Goal: Task Accomplishment & Management: Use online tool/utility

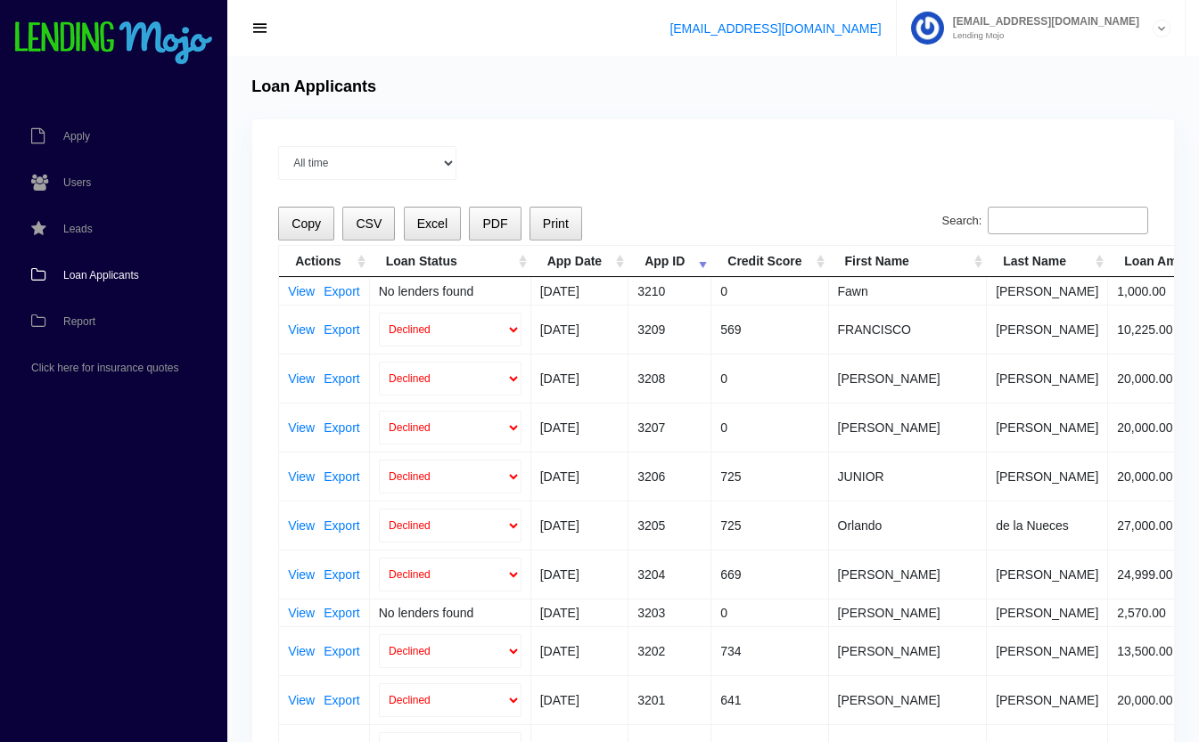
click at [1061, 223] on input "Search:" at bounding box center [1067, 221] width 160 height 29
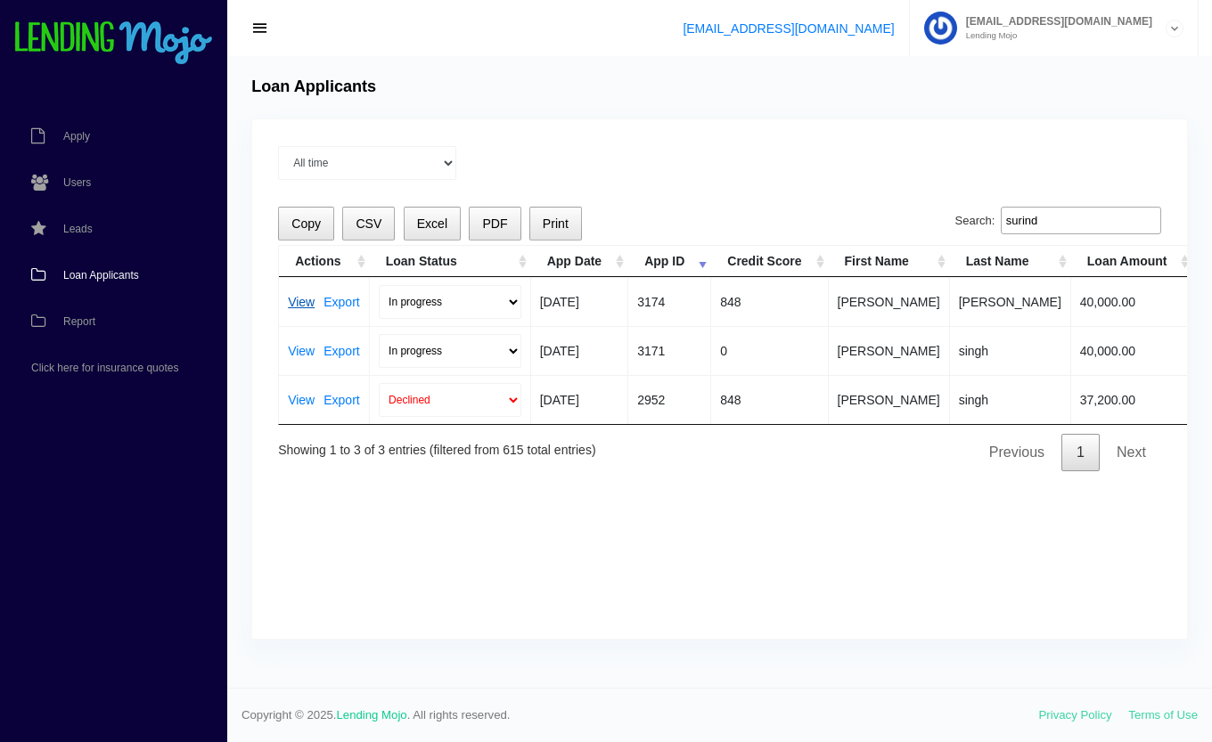
type input "surind"
click at [300, 299] on link "View" at bounding box center [301, 302] width 27 height 12
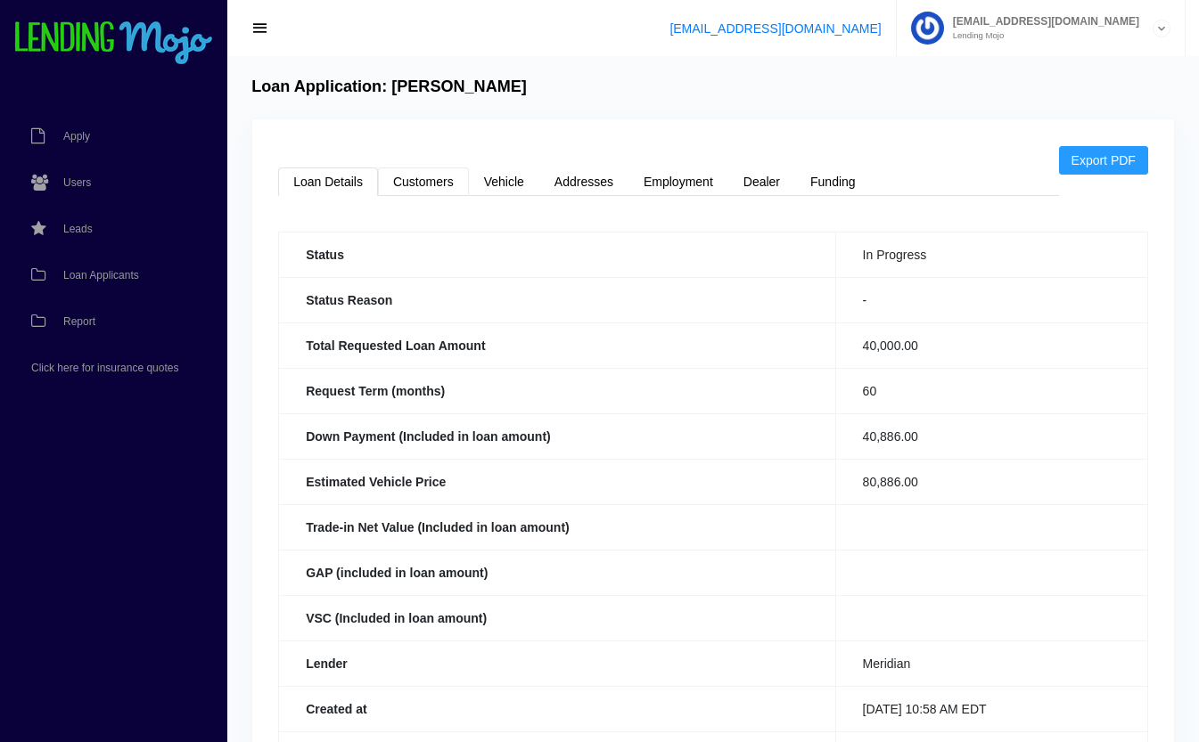
click at [446, 186] on link "Customers" at bounding box center [423, 182] width 91 height 29
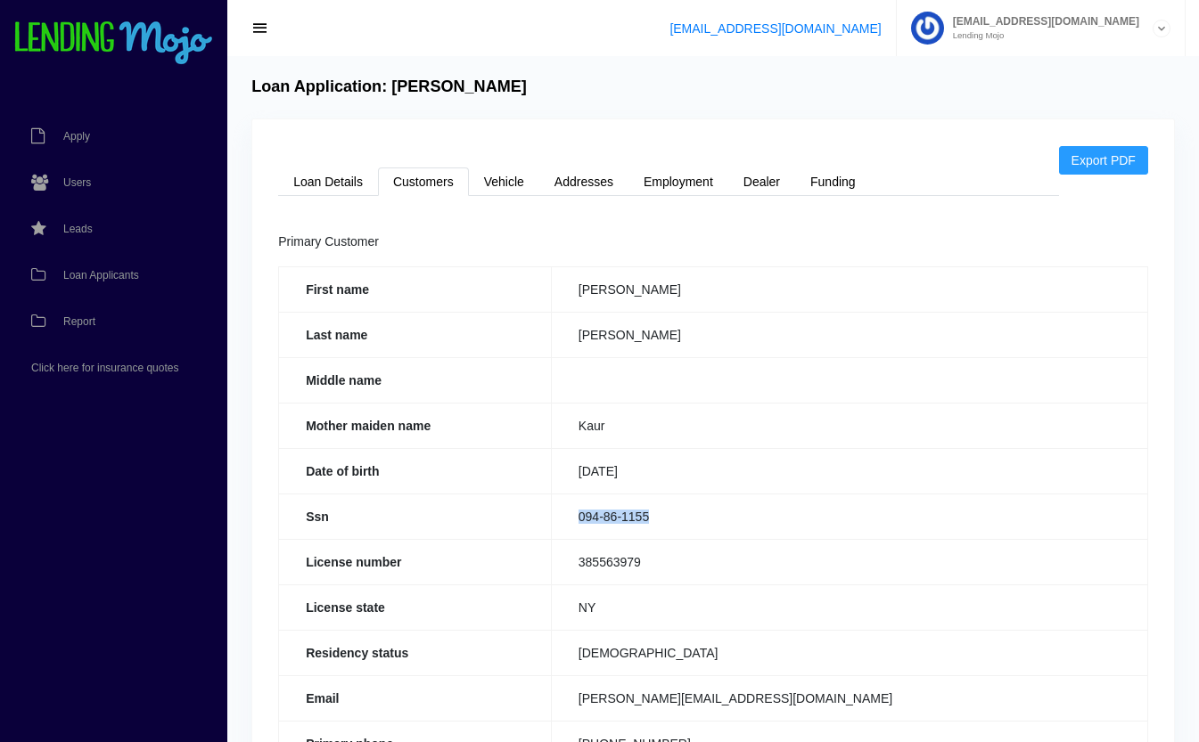
drag, startPoint x: 678, startPoint y: 514, endPoint x: 565, endPoint y: 531, distance: 114.4
click at [565, 531] on td "094-86-1155" at bounding box center [849, 516] width 596 height 45
copy td "094-86-1155"
click at [511, 176] on link "Vehicle" at bounding box center [504, 182] width 70 height 29
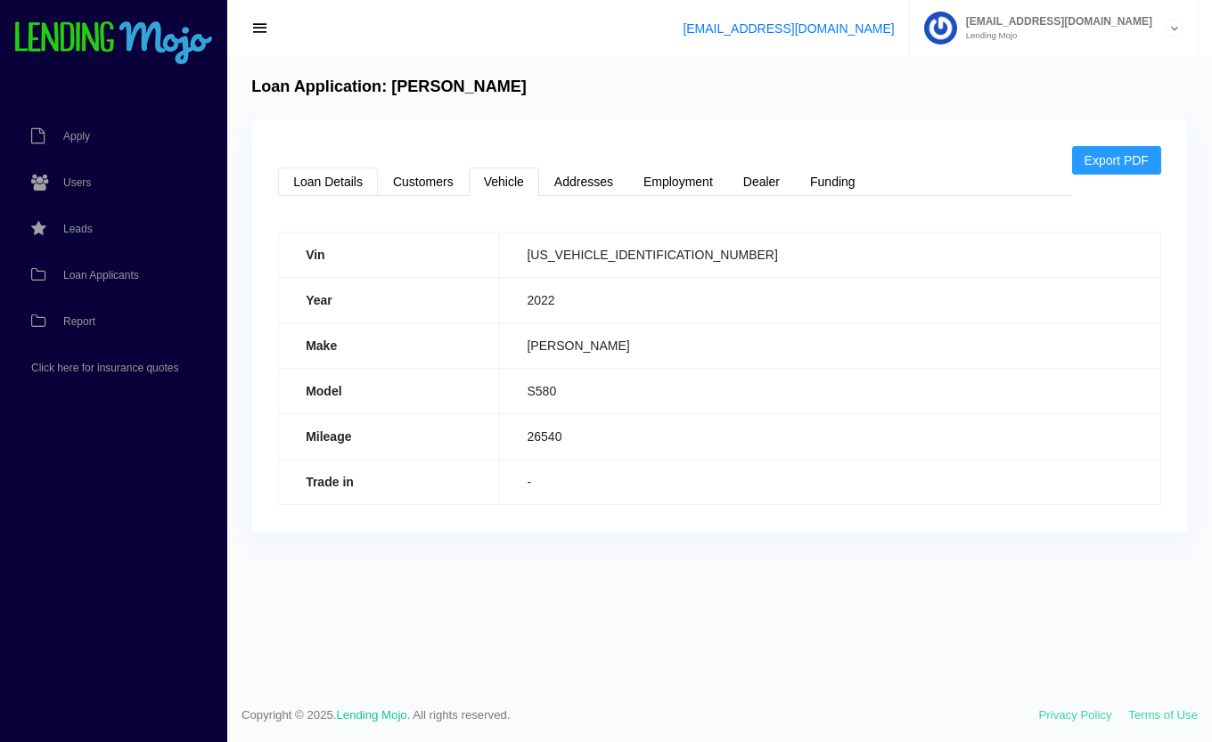
click at [349, 179] on link "Loan Details" at bounding box center [328, 182] width 100 height 29
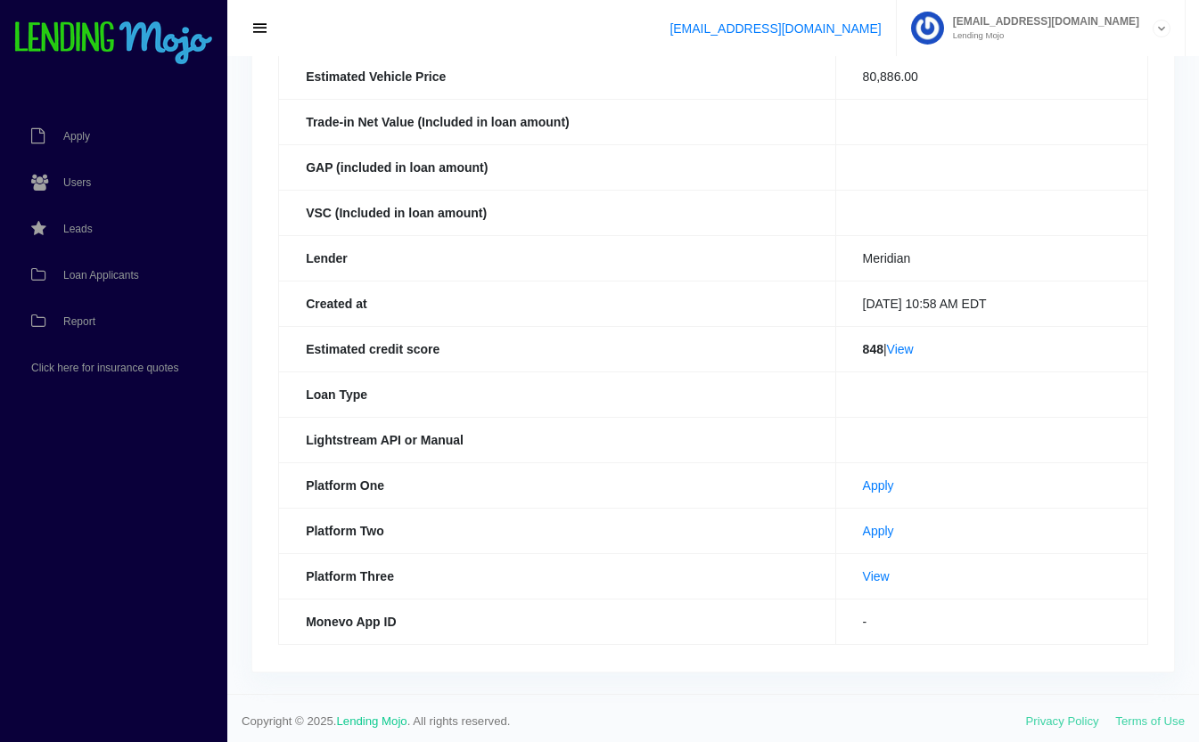
scroll to position [406, 0]
click at [863, 528] on link "Apply" at bounding box center [878, 530] width 31 height 14
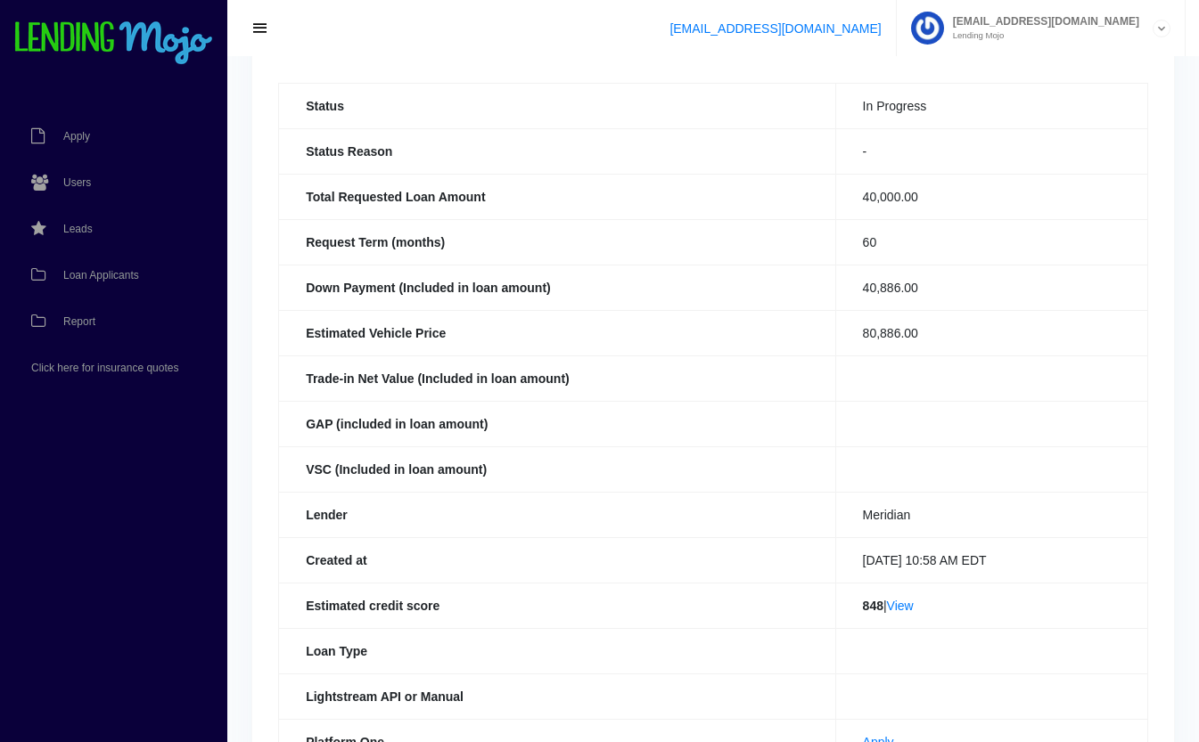
scroll to position [0, 0]
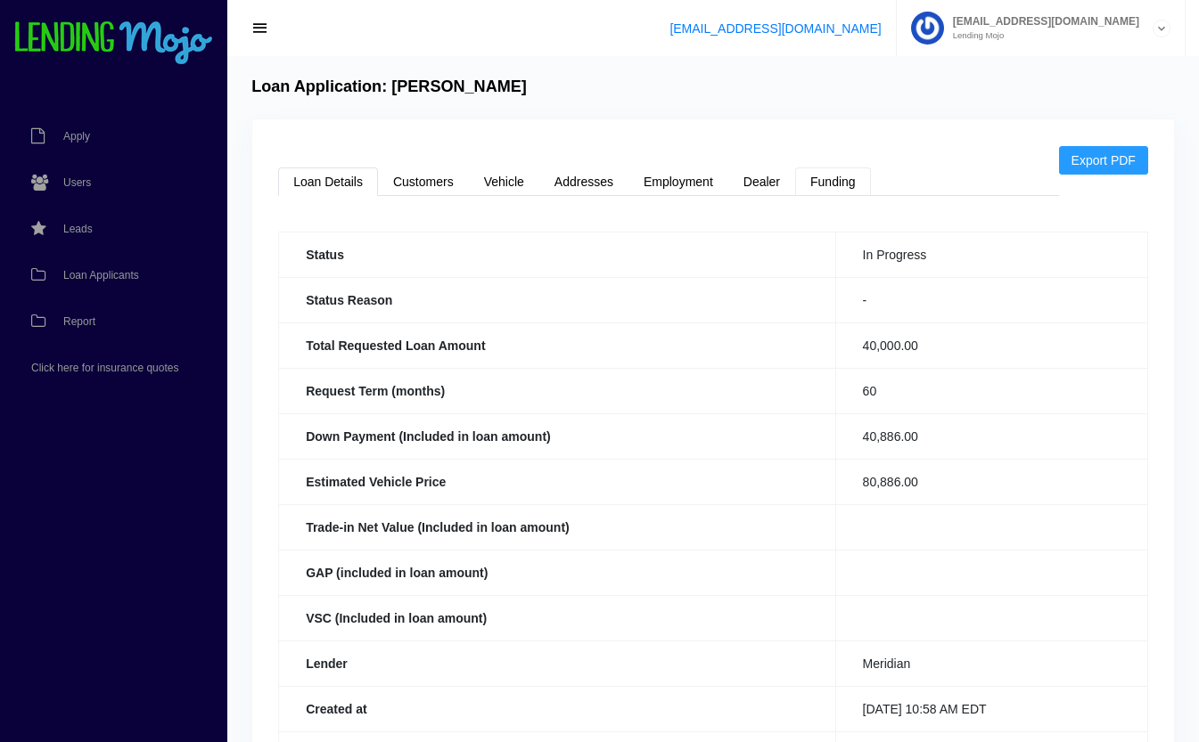
click at [843, 185] on link "Funding" at bounding box center [833, 182] width 76 height 29
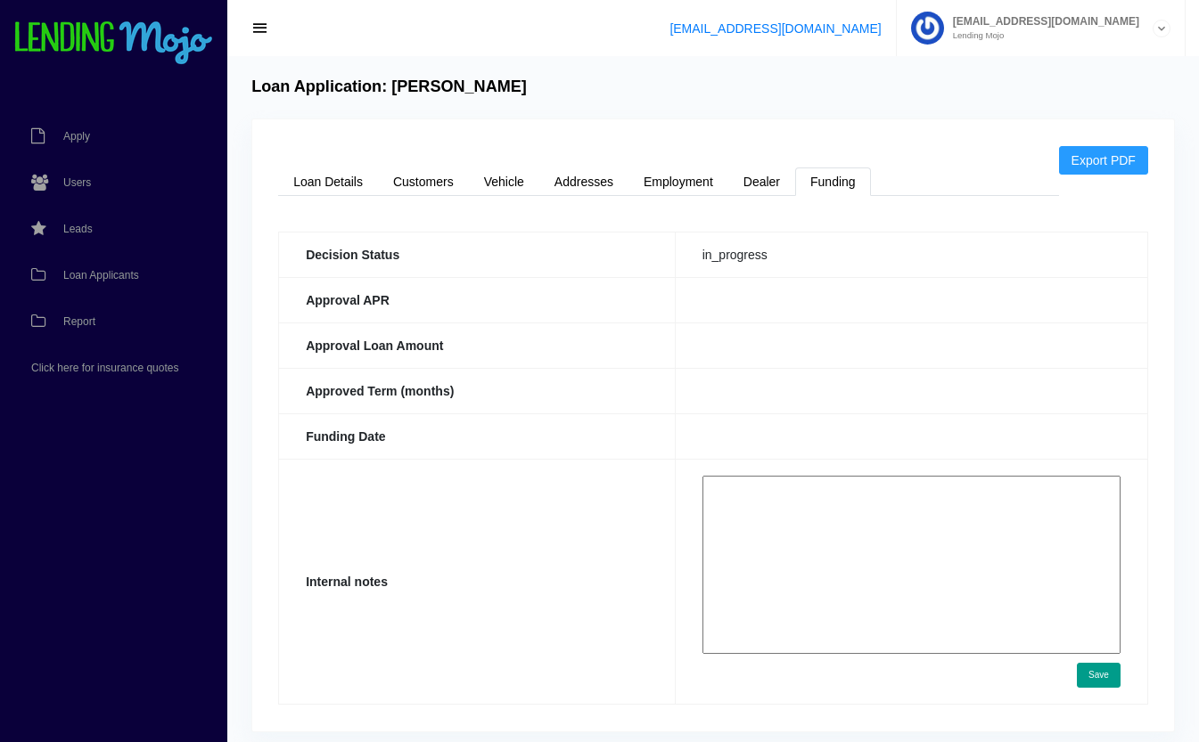
click at [815, 521] on textarea at bounding box center [911, 565] width 418 height 178
paste textarea "https://app.monevo.us/result/c5751f8697ef16f3c866ebb6a8637e36"
type textarea "https://app.monevo.us/result/c5751f8697ef16f3c866ebb6a8637e36"
click at [1093, 672] on button "Save" at bounding box center [1099, 675] width 44 height 25
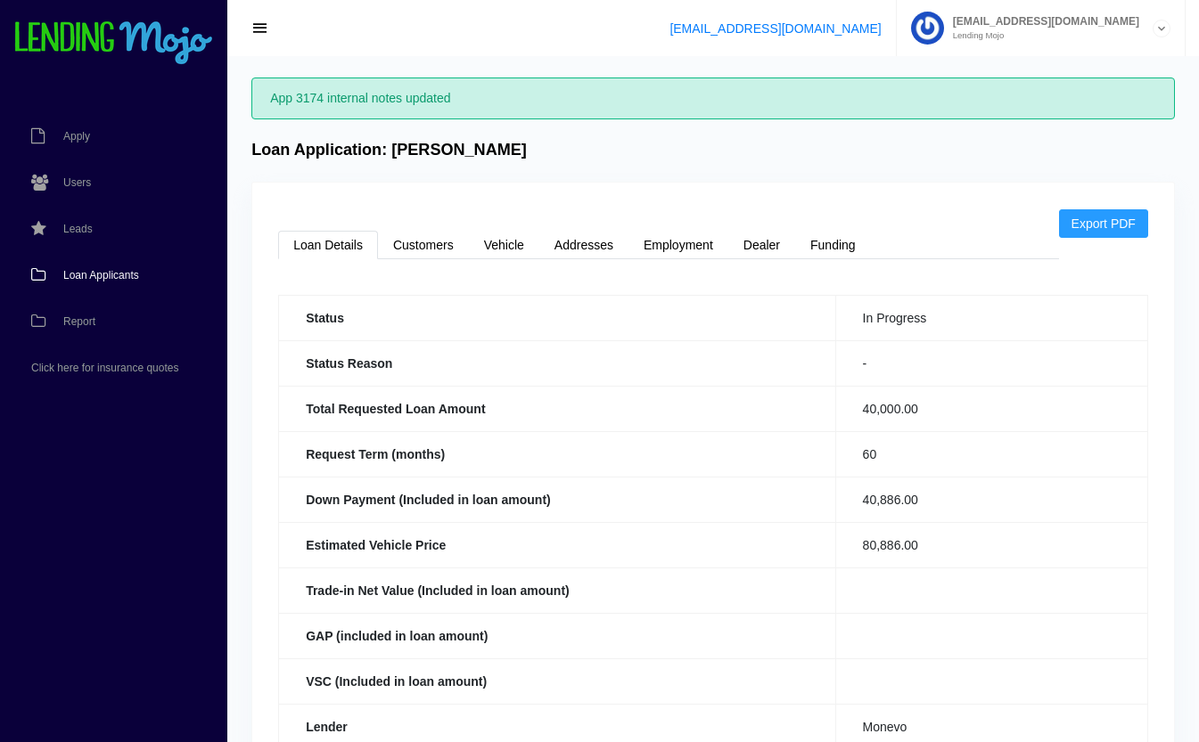
click at [96, 279] on span "Loan Applicants" at bounding box center [101, 275] width 76 height 11
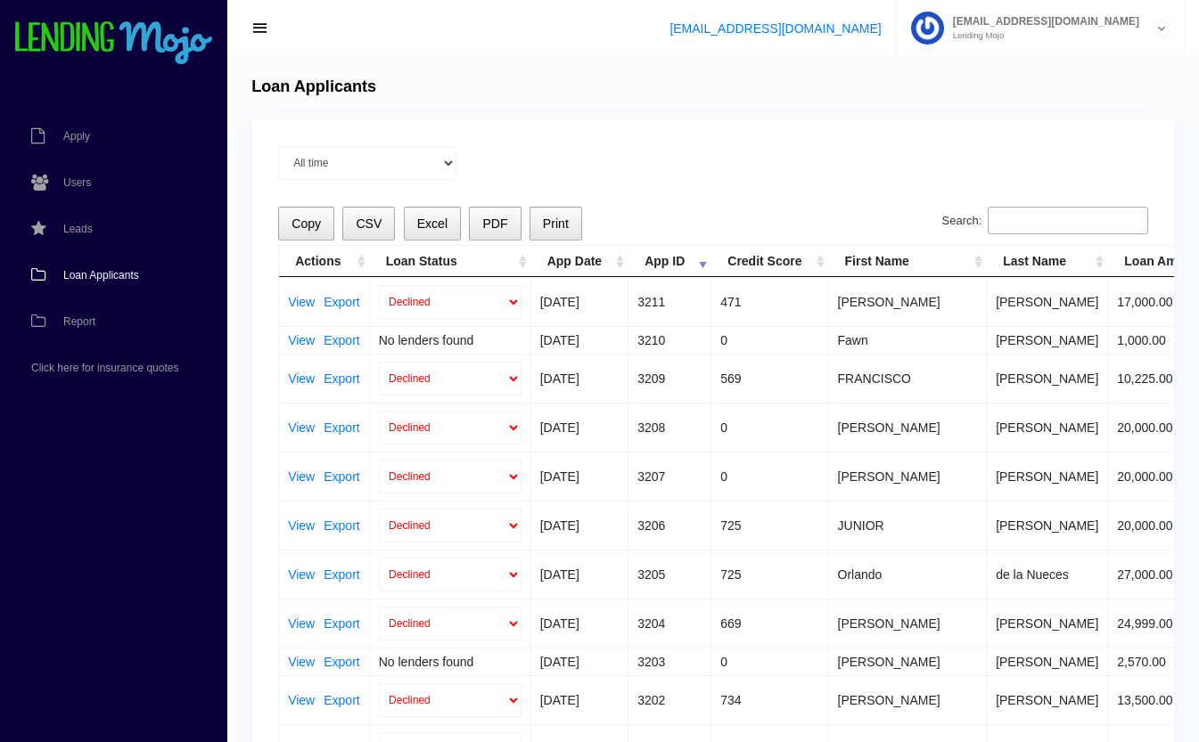
click at [1025, 221] on input "Search:" at bounding box center [1067, 221] width 160 height 29
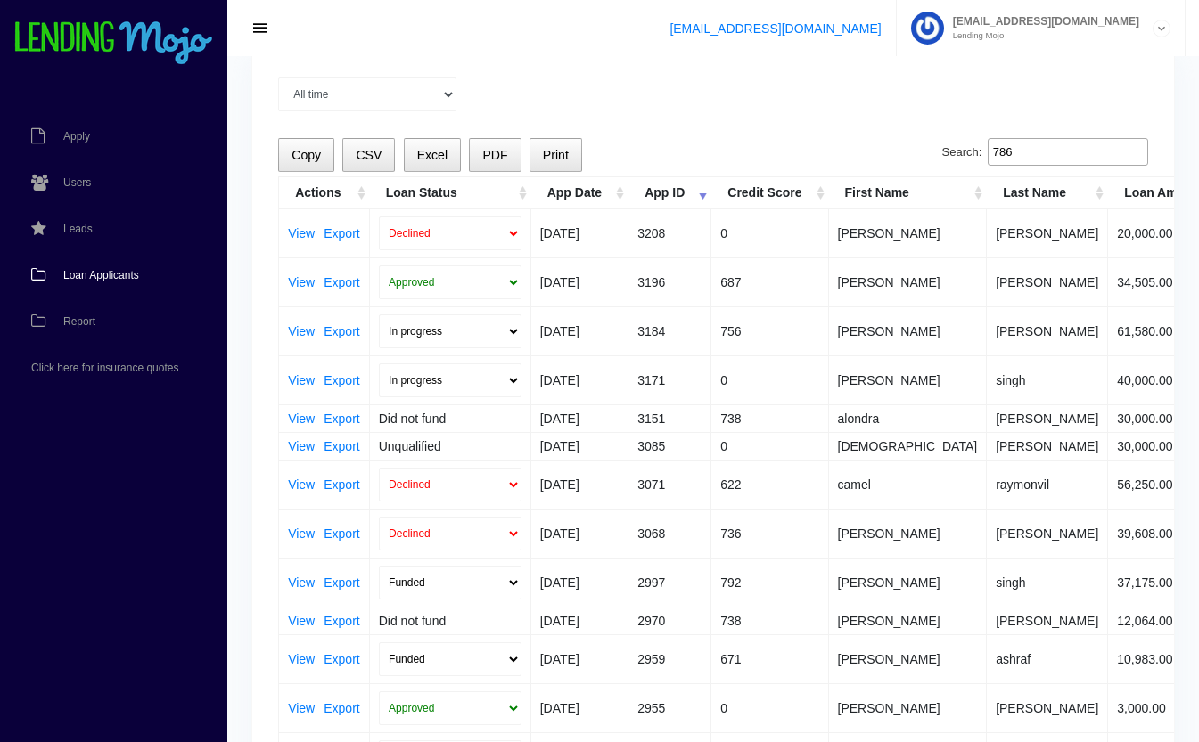
scroll to position [70, 0]
type input "786"
click at [298, 328] on link "View" at bounding box center [301, 330] width 27 height 12
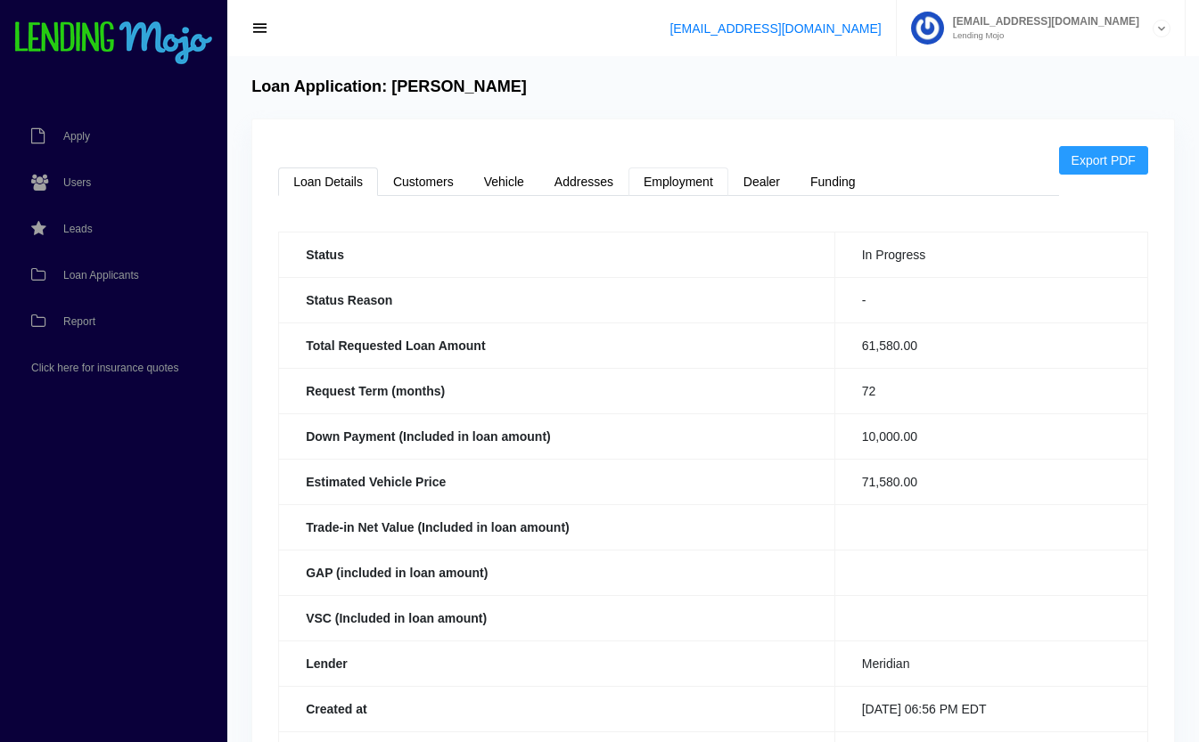
click at [660, 171] on link "Employment" at bounding box center [678, 182] width 100 height 29
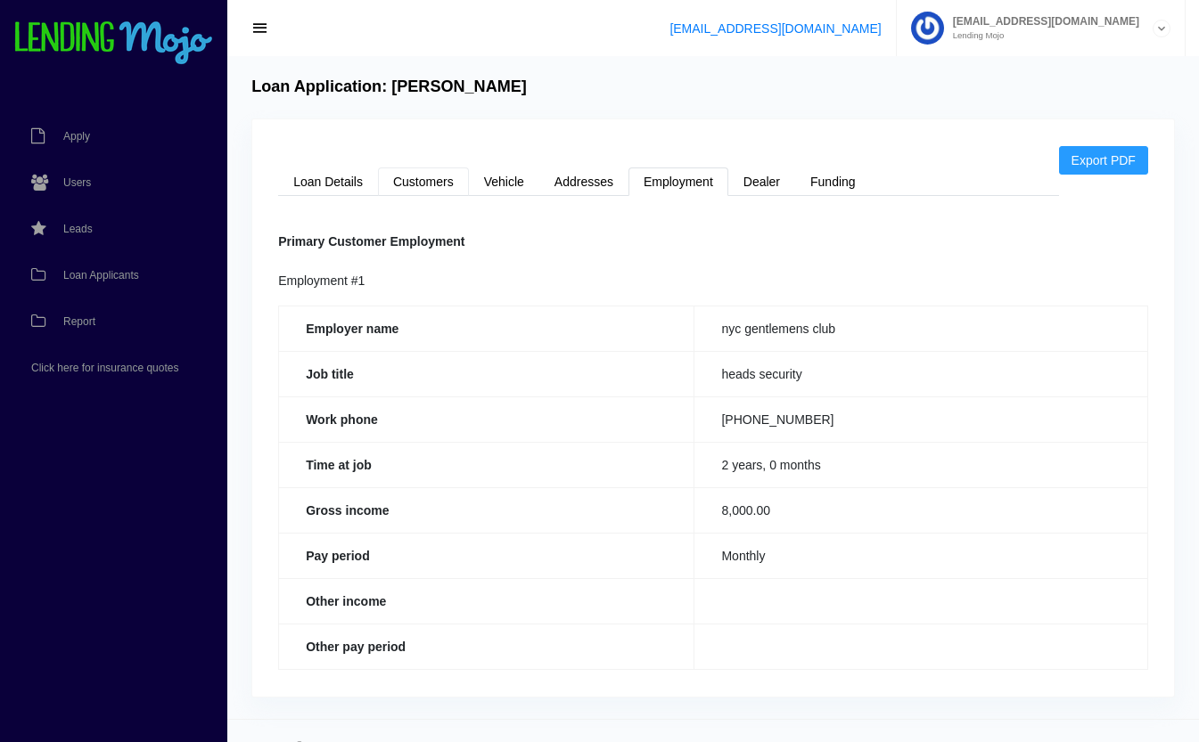
click at [440, 177] on link "Customers" at bounding box center [423, 182] width 91 height 29
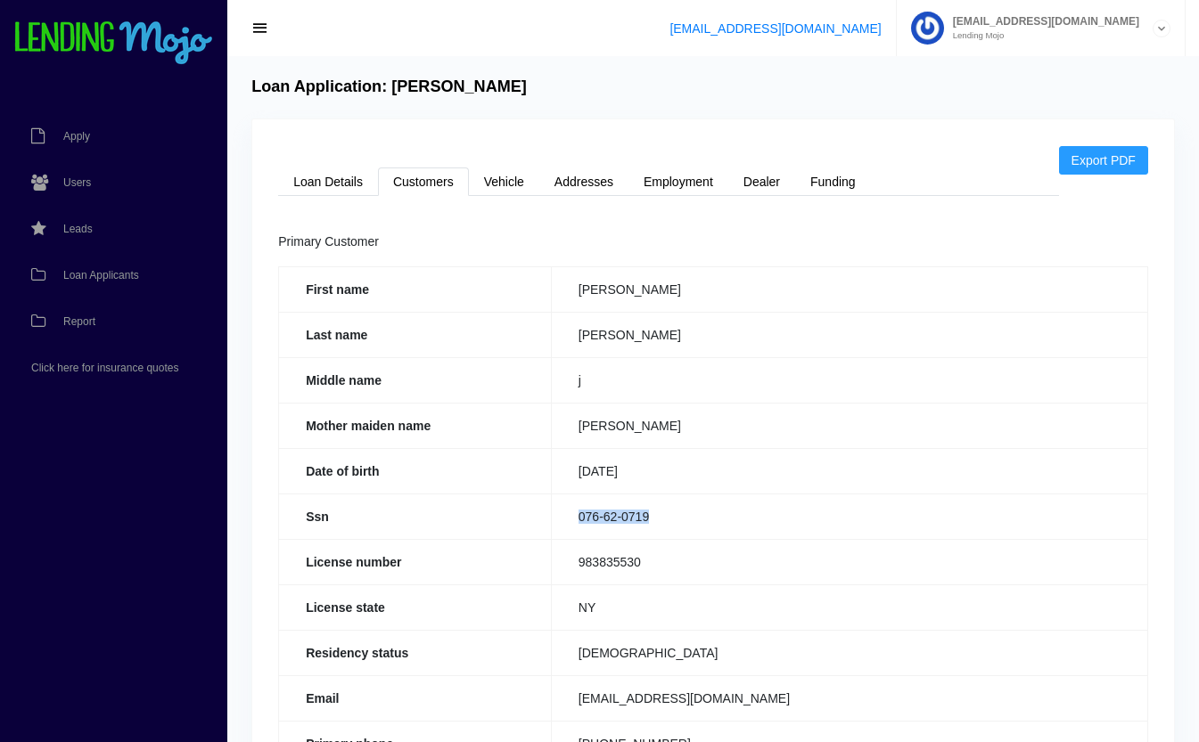
drag, startPoint x: 666, startPoint y: 517, endPoint x: 572, endPoint y: 521, distance: 93.7
click at [572, 521] on td "076-62-0719" at bounding box center [849, 516] width 596 height 45
copy td "076-62-0719"
click at [315, 189] on link "Loan Details" at bounding box center [328, 182] width 100 height 29
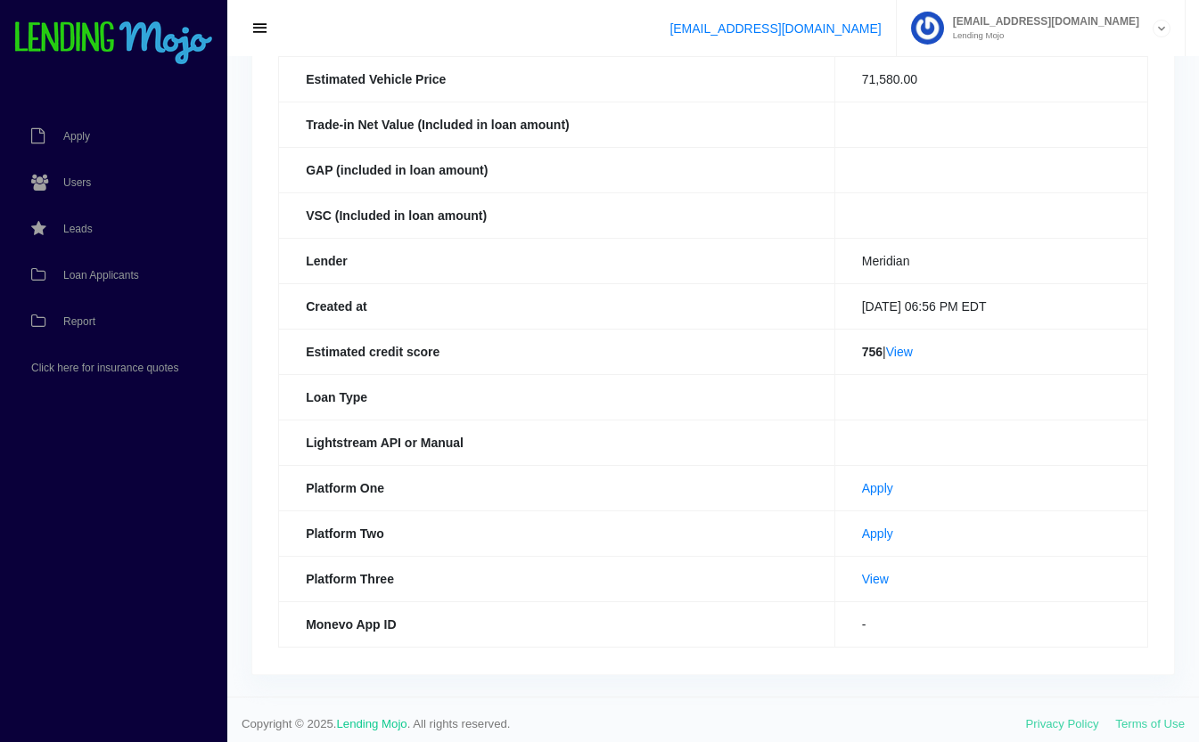
scroll to position [407, 0]
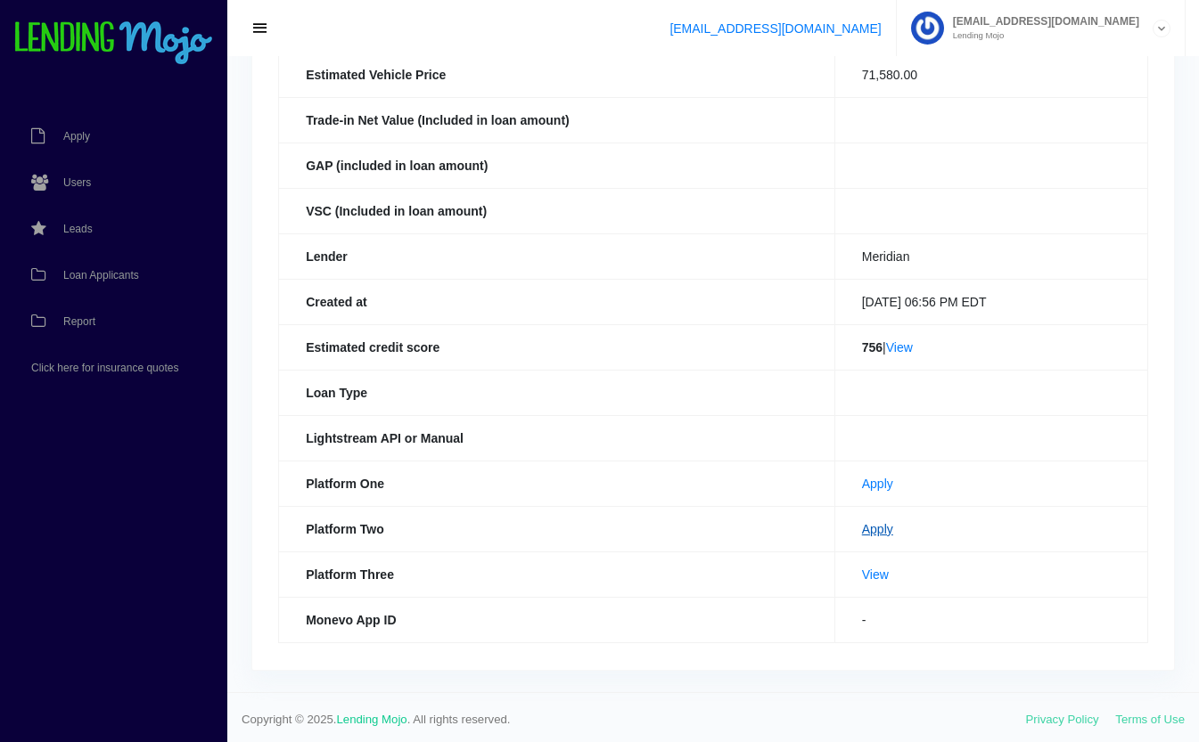
click at [862, 529] on link "Apply" at bounding box center [877, 529] width 31 height 14
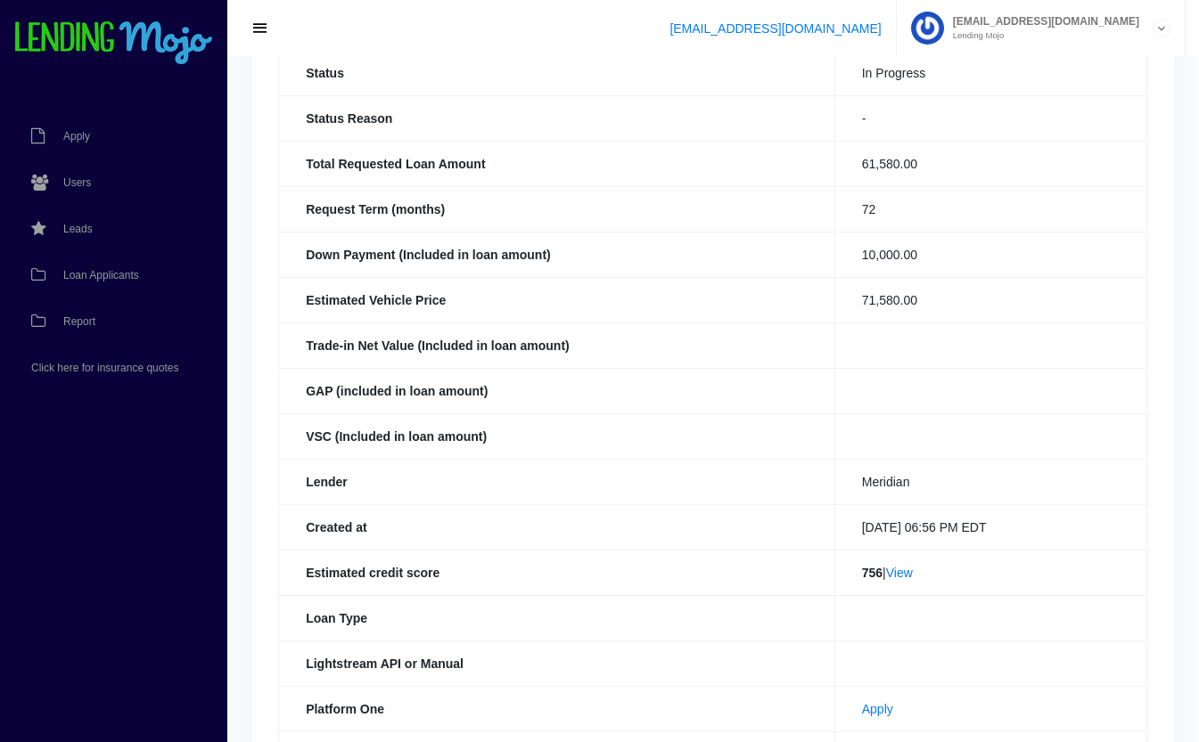
scroll to position [0, 0]
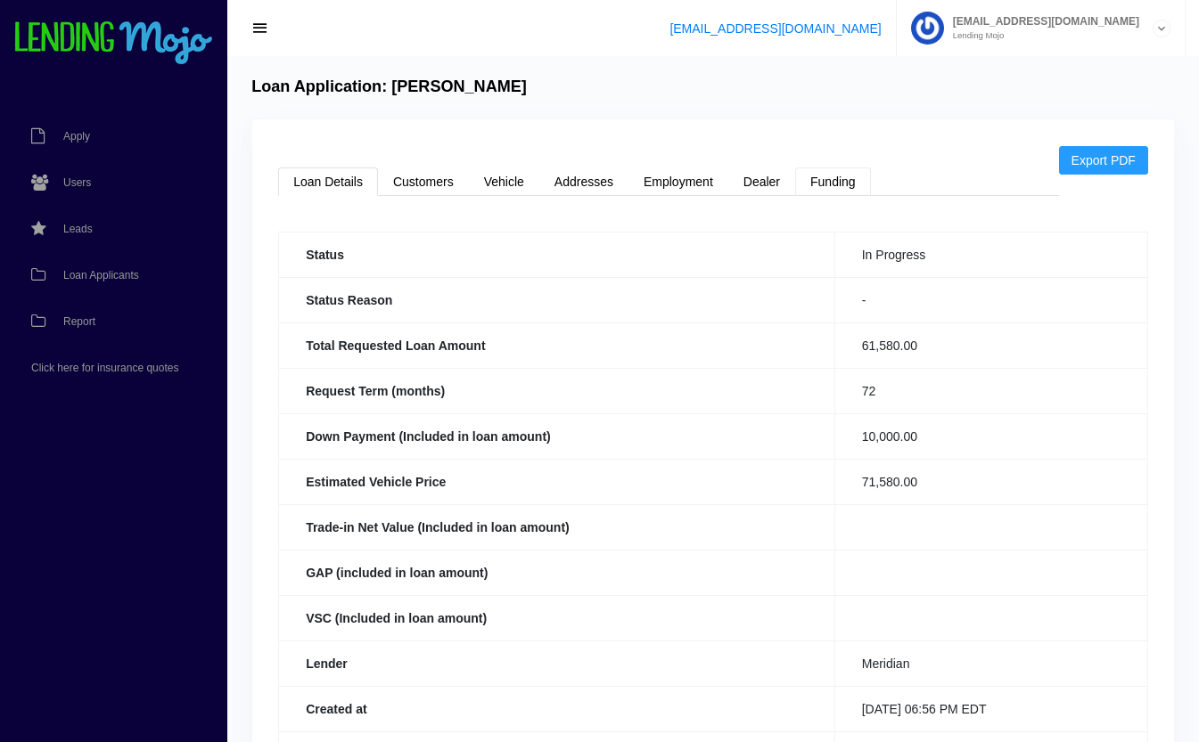
click at [839, 181] on link "Funding" at bounding box center [833, 182] width 76 height 29
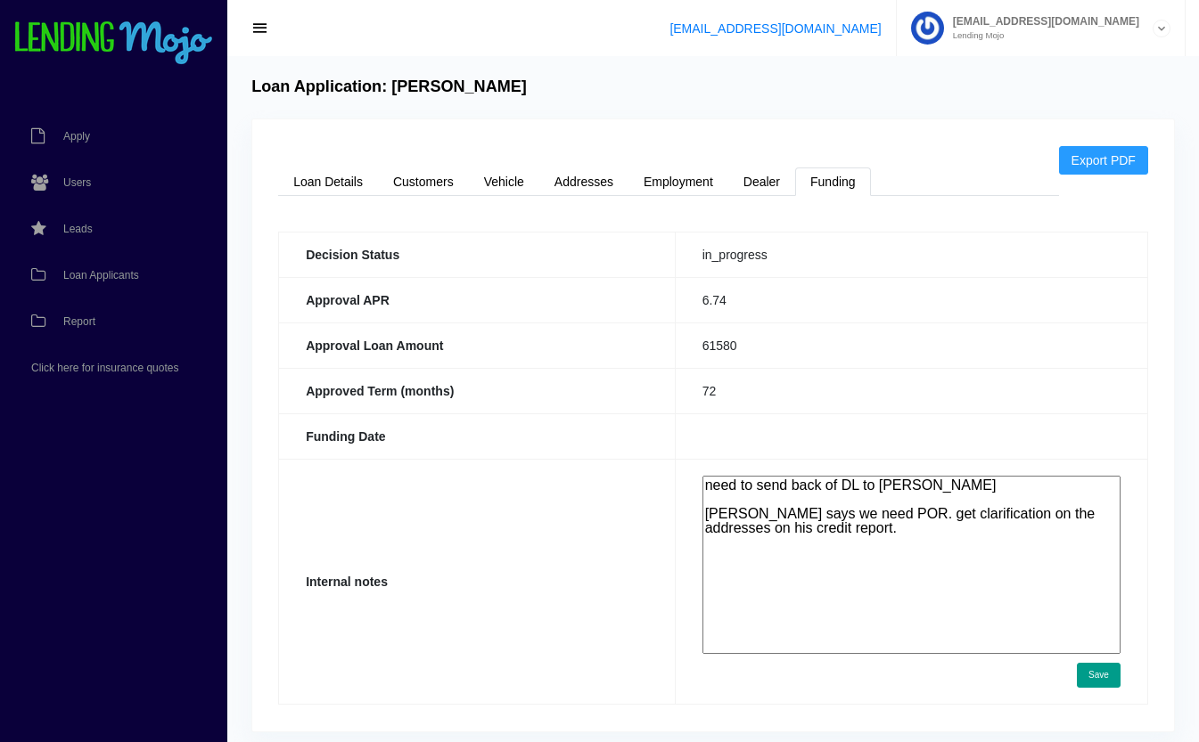
click at [963, 547] on textarea "need to send back of DL to jennifer jennifer says we need POR. get clarificatio…" at bounding box center [911, 565] width 418 height 178
paste textarea "https://app.monevo.us/result/772ea288d293d3fd9f7e7852c40272f0"
type textarea "need to send back of DL to jennifer jennifer says we need POR. get clarificatio…"
click at [1098, 676] on button "Save" at bounding box center [1099, 675] width 44 height 25
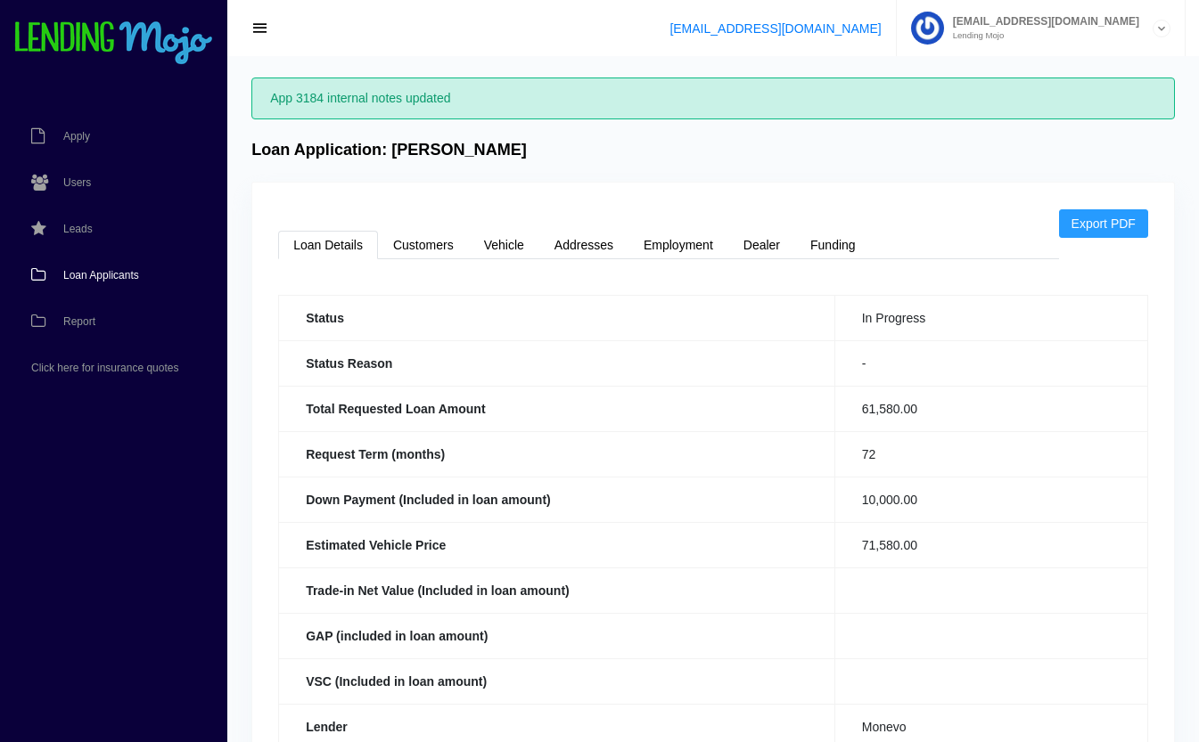
click at [122, 277] on span "Loan Applicants" at bounding box center [101, 275] width 76 height 11
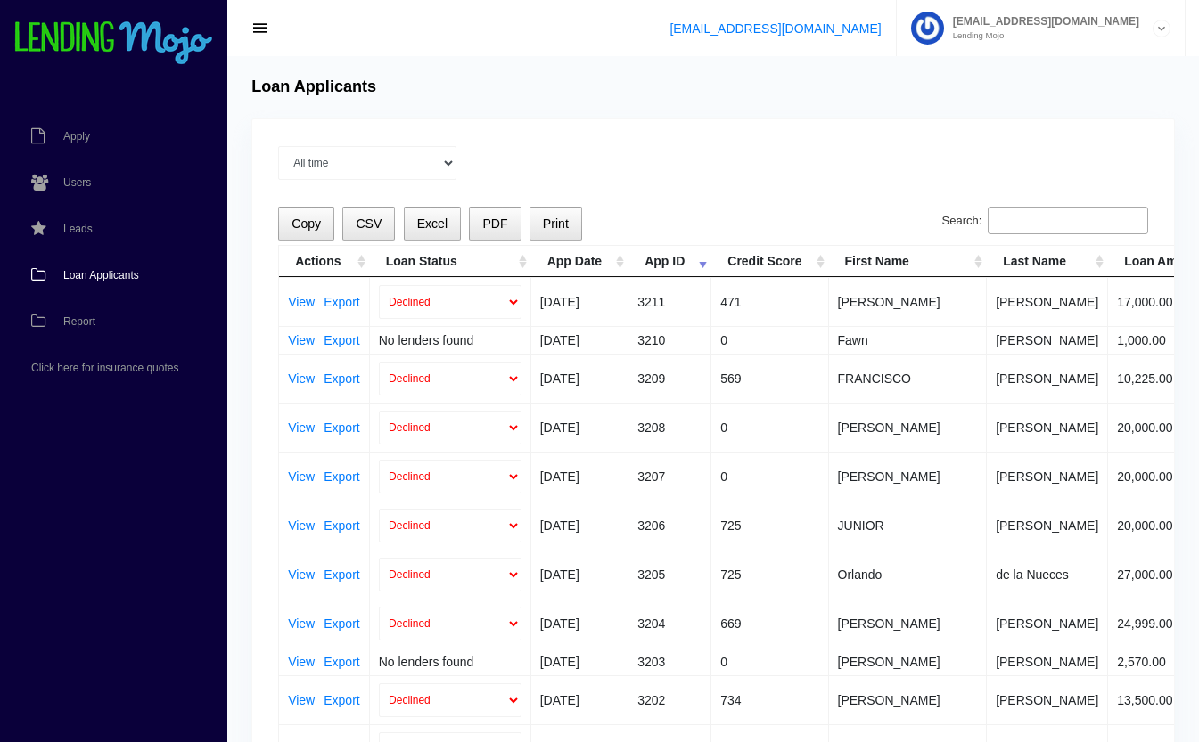
click at [1086, 219] on input "Search:" at bounding box center [1067, 221] width 160 height 29
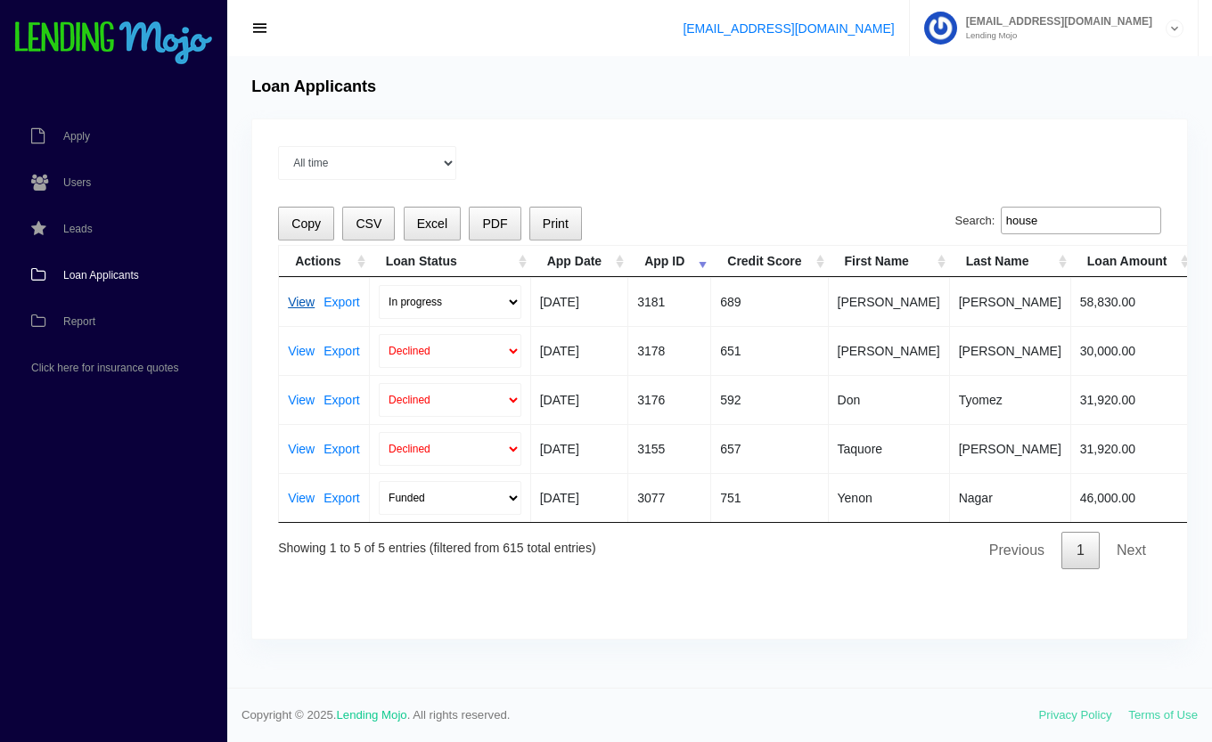
type input "house"
click at [292, 296] on link "View" at bounding box center [301, 302] width 27 height 12
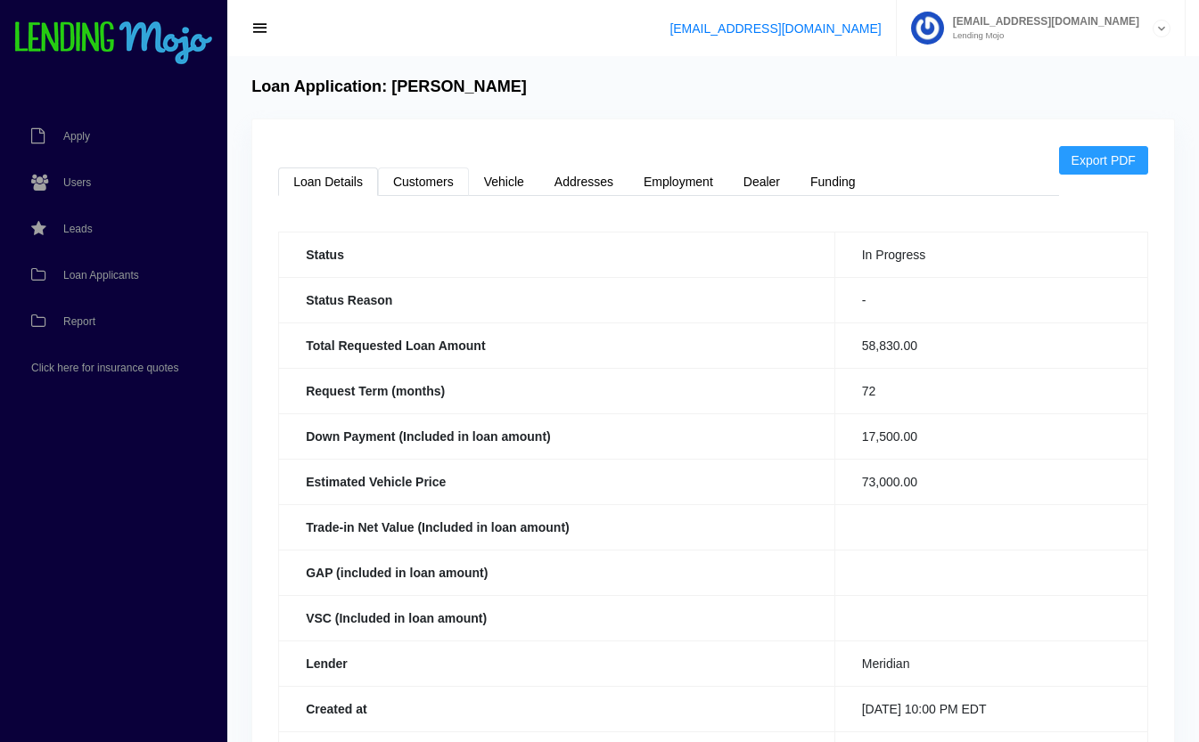
click at [422, 176] on link "Customers" at bounding box center [423, 182] width 91 height 29
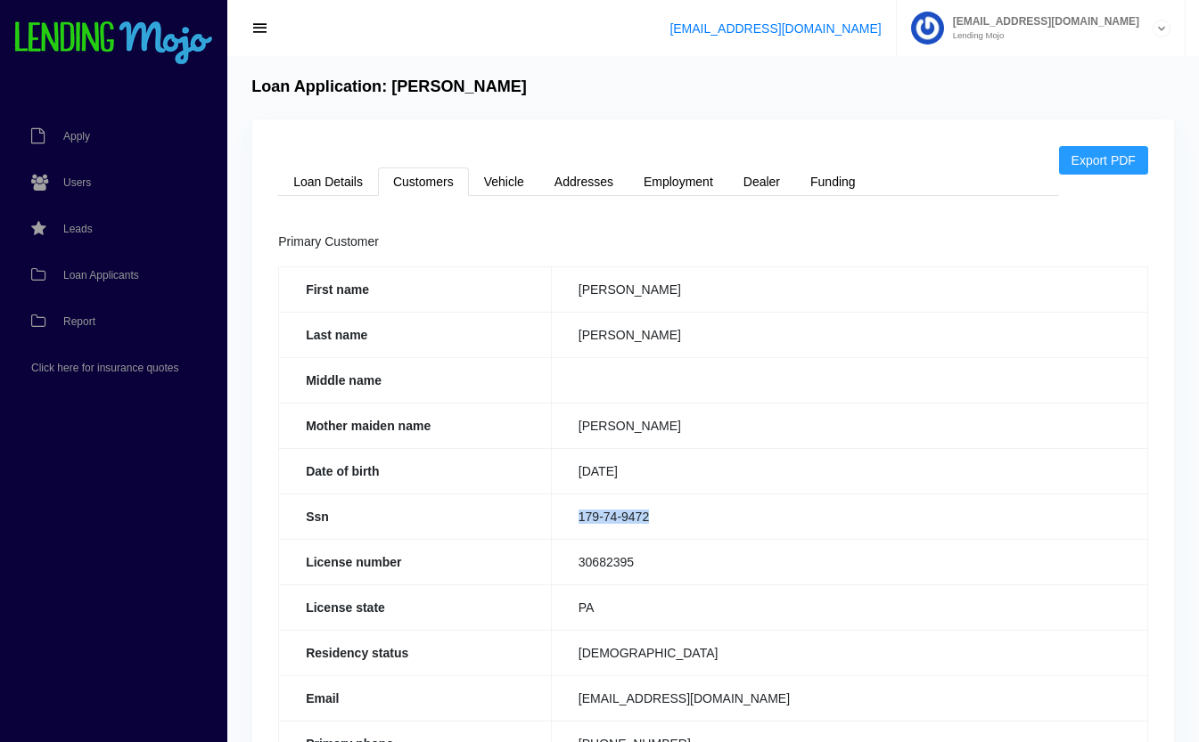
drag, startPoint x: 660, startPoint y: 519, endPoint x: 563, endPoint y: 520, distance: 97.1
click at [563, 520] on td "179-74-9472" at bounding box center [849, 516] width 596 height 45
copy td "179-74-9472"
click at [328, 186] on link "Loan Details" at bounding box center [328, 182] width 100 height 29
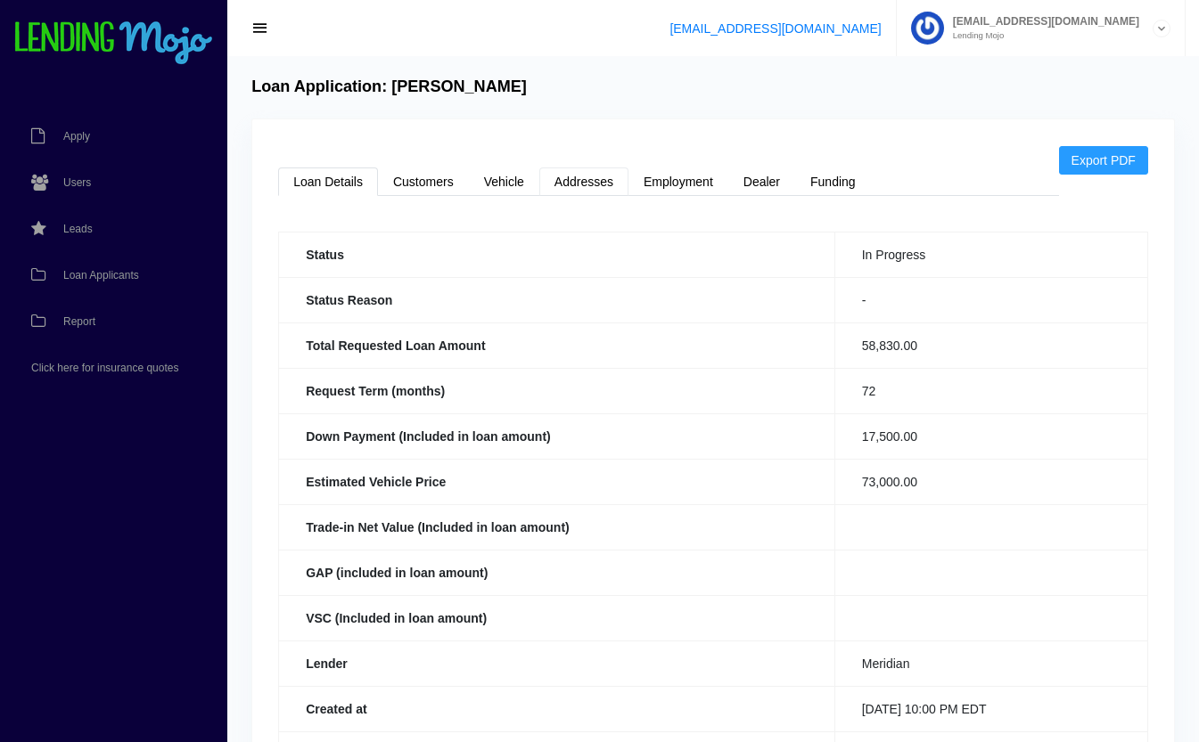
click at [590, 184] on link "Addresses" at bounding box center [583, 182] width 89 height 29
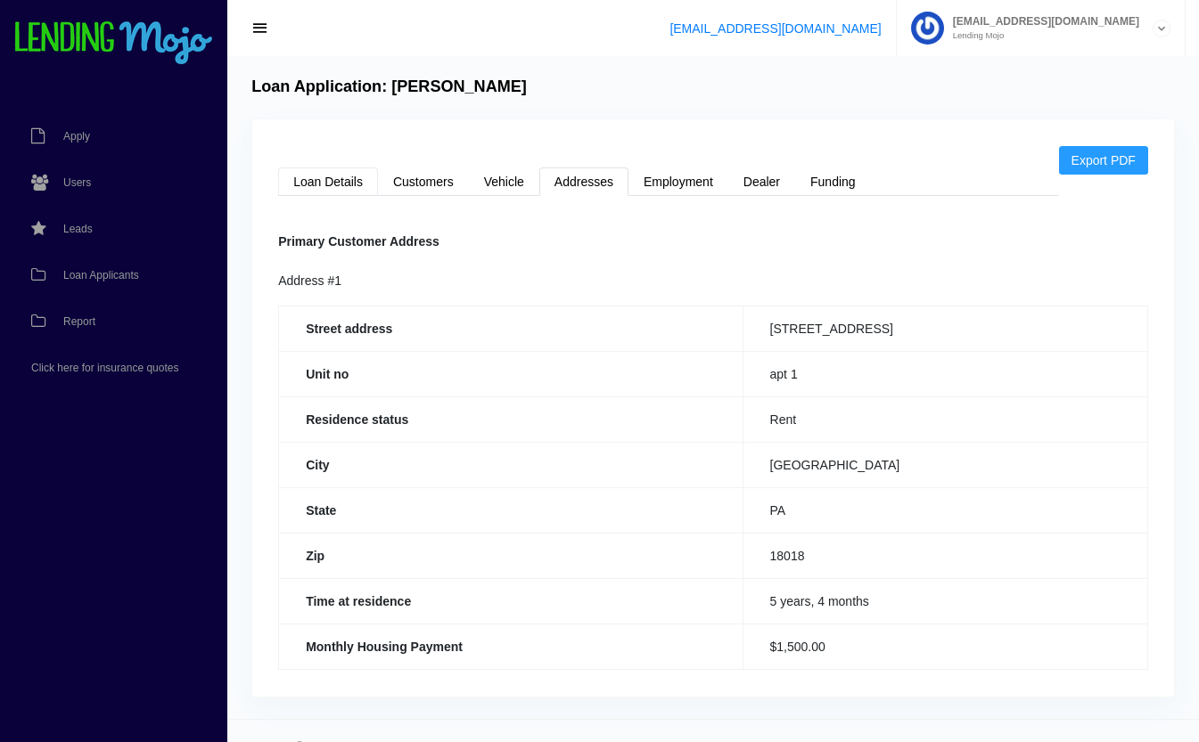
click at [307, 184] on link "Loan Details" at bounding box center [328, 182] width 100 height 29
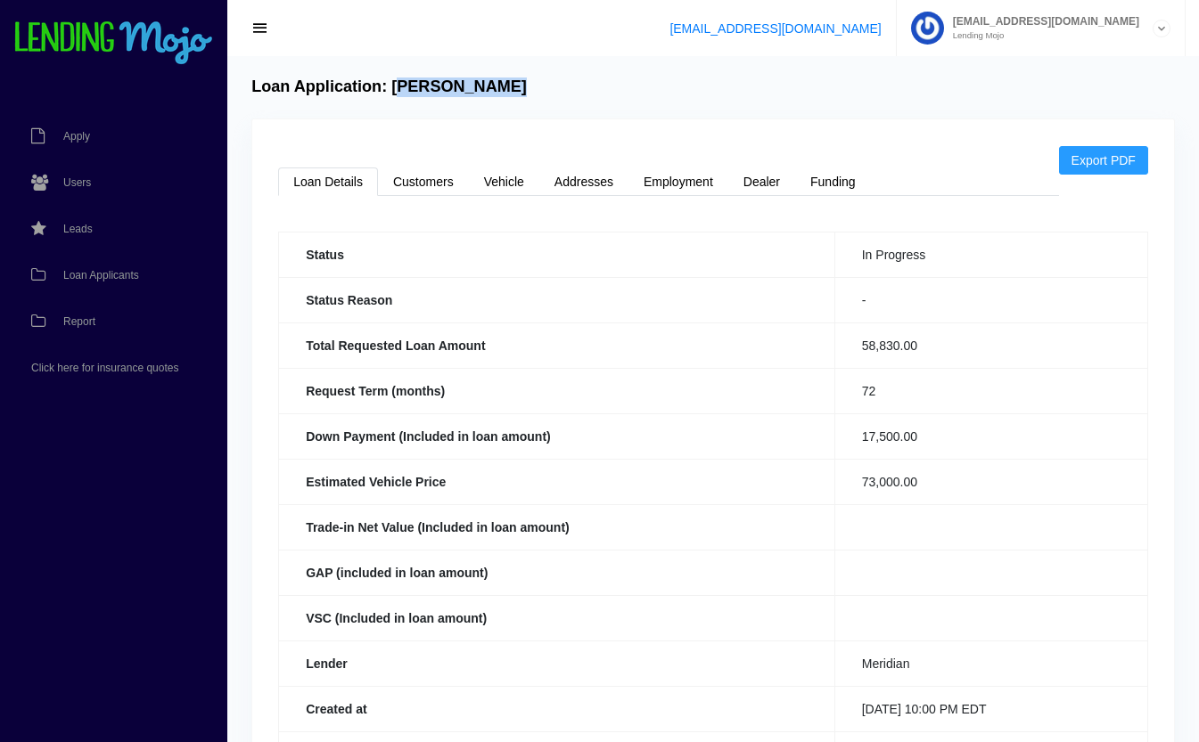
drag, startPoint x: 504, startPoint y: 82, endPoint x: 396, endPoint y: 89, distance: 108.1
click at [396, 89] on h4 "Loan Application: [PERSON_NAME]" at bounding box center [388, 88] width 275 height 20
drag, startPoint x: 396, startPoint y: 89, endPoint x: 337, endPoint y: 94, distance: 59.1
click at [337, 94] on h4 "Loan Application: [PERSON_NAME]" at bounding box center [388, 88] width 275 height 20
drag, startPoint x: 337, startPoint y: 94, endPoint x: 508, endPoint y: 88, distance: 171.2
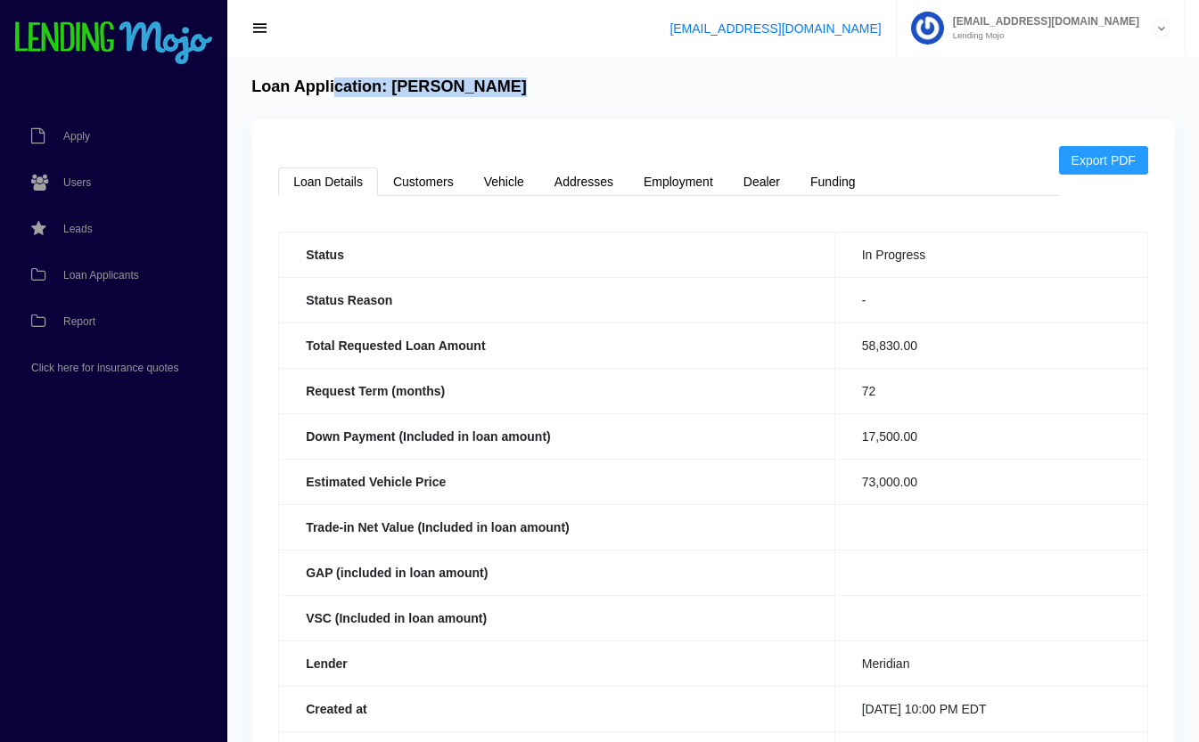
click at [508, 88] on h4 "Loan Application: [PERSON_NAME]" at bounding box center [388, 88] width 275 height 20
drag, startPoint x: 508, startPoint y: 88, endPoint x: 438, endPoint y: 81, distance: 70.8
click at [438, 81] on h4 "Loan Application: [PERSON_NAME]" at bounding box center [388, 88] width 275 height 20
click at [428, 70] on div "Loan Application: [PERSON_NAME] Export PDF Loan Details Customers Vehicle Addre…" at bounding box center [712, 578] width 971 height 1044
